Goal: Task Accomplishment & Management: Manage account settings

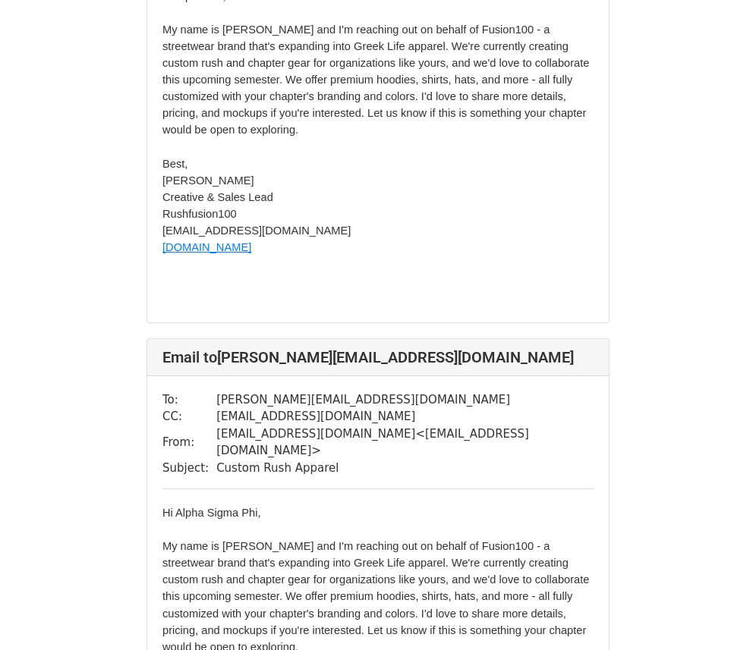
scroll to position [860, 0]
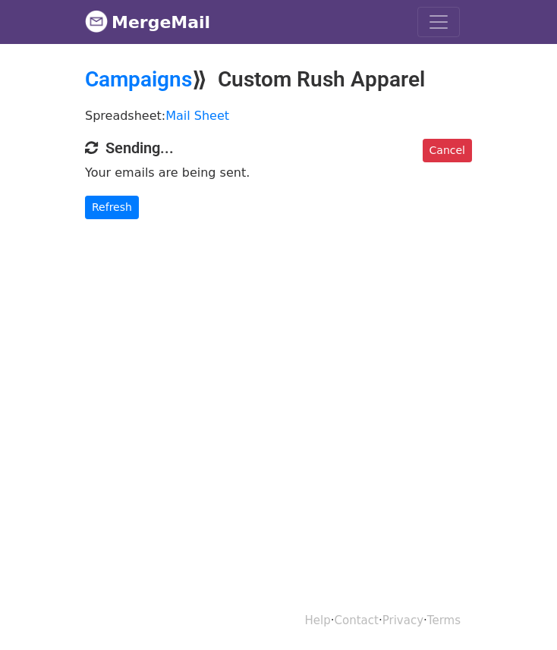
click at [120, 297] on html "MergeMail Campaigns Templates Reports Open Gmail Daily emails left: 200 Help ke…" at bounding box center [278, 325] width 557 height 650
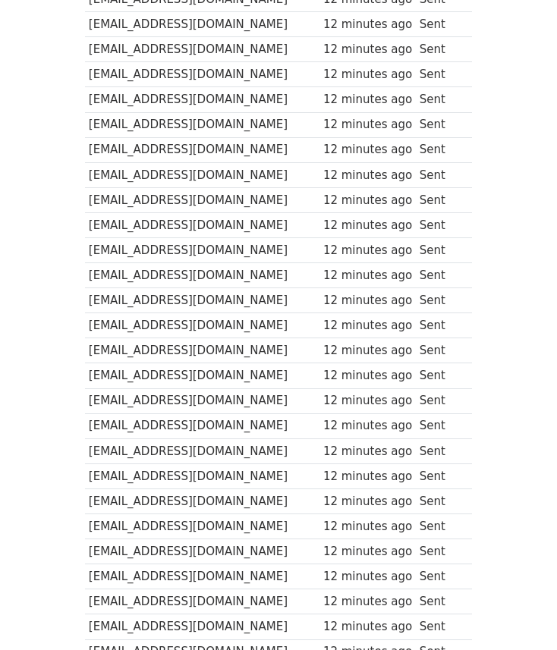
scroll to position [1919, 0]
